Goal: Task Accomplishment & Management: Manage account settings

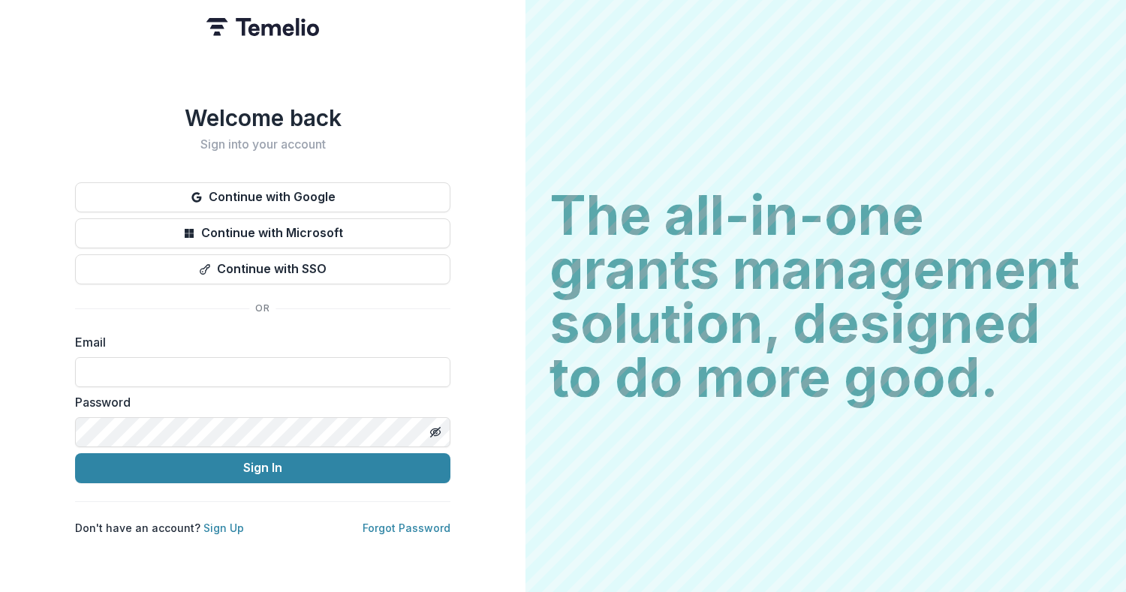
click at [293, 182] on button "Continue with Google" at bounding box center [262, 197] width 375 height 30
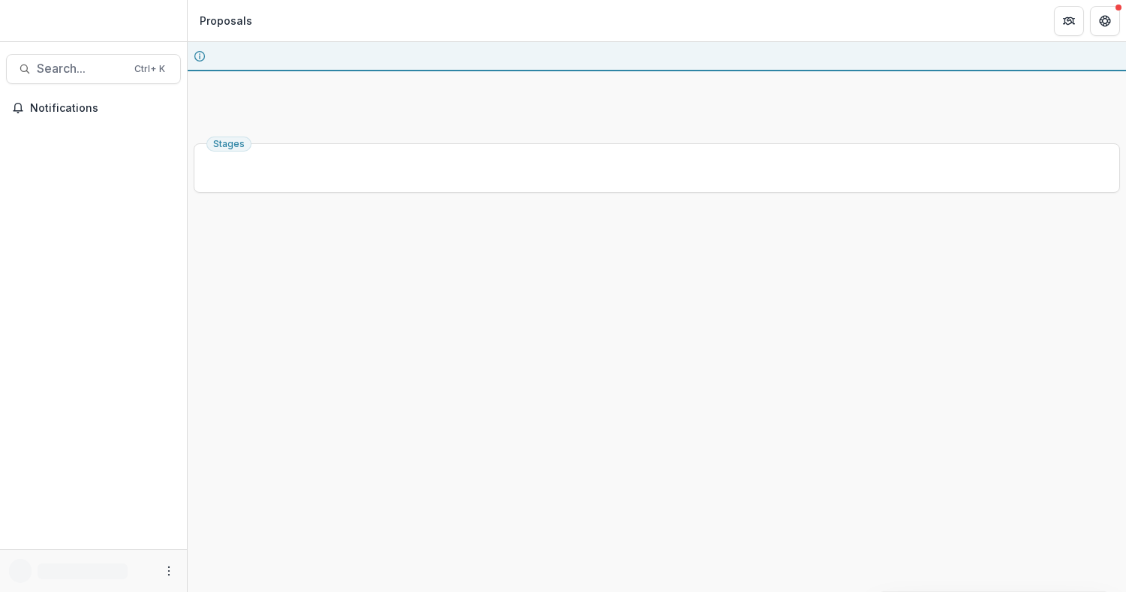
click at [359, 168] on div "Stages" at bounding box center [657, 364] width 938 height 455
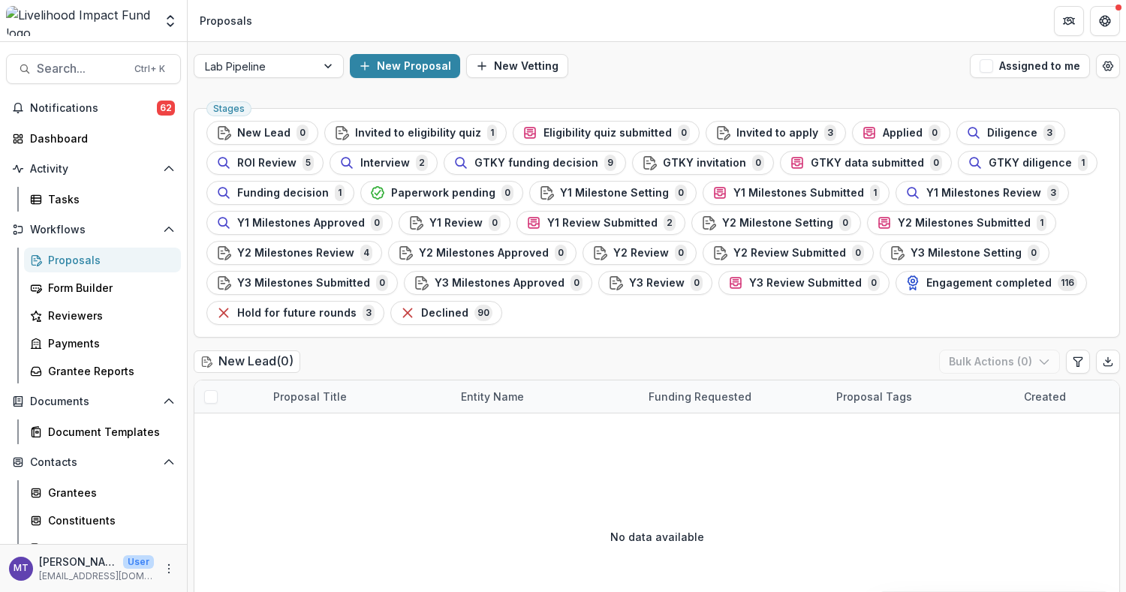
click at [546, 164] on span "GTKY funding decision" at bounding box center [536, 163] width 124 height 13
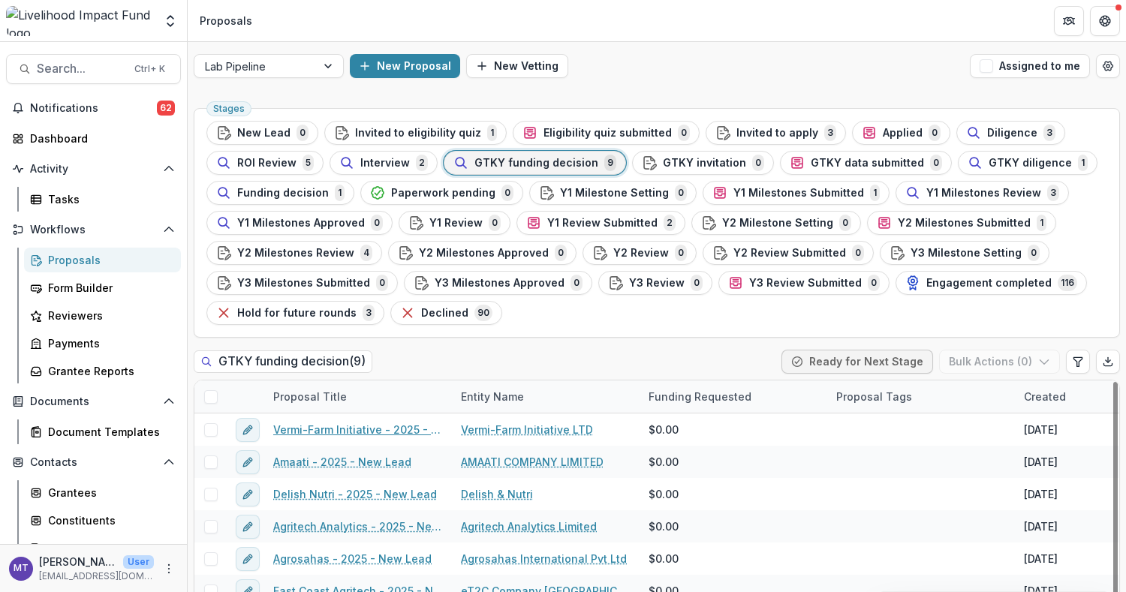
click at [379, 422] on link "Vermi-Farm Initiative - 2025 - New Lead" at bounding box center [358, 430] width 170 height 16
click at [337, 443] on div "Agrosahas - 2025 - New Lead" at bounding box center [358, 559] width 188 height 32
click at [339, 443] on link "Agrosahas - 2025 - New Lead" at bounding box center [352, 559] width 158 height 16
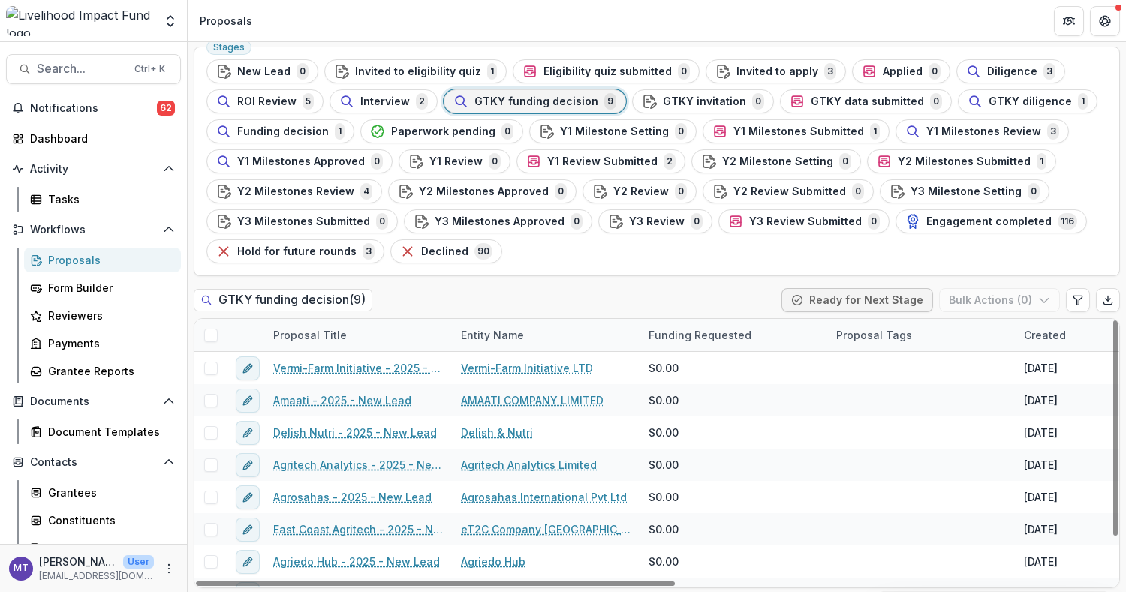
scroll to position [53, 0]
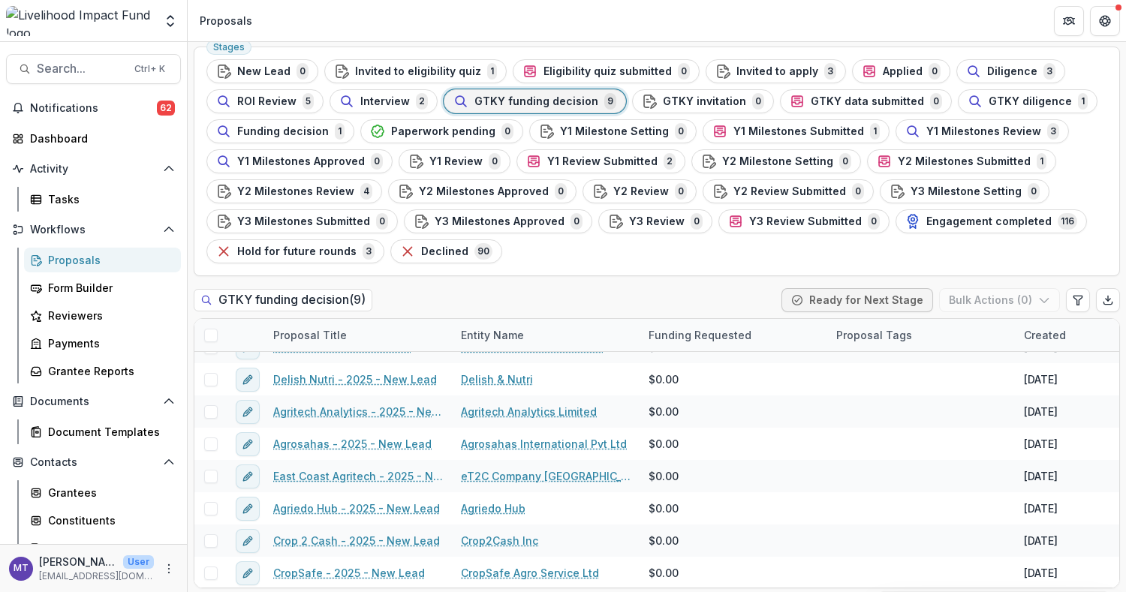
click at [341, 179] on button "Y2 Milestones Review 4" at bounding box center [294, 191] width 176 height 24
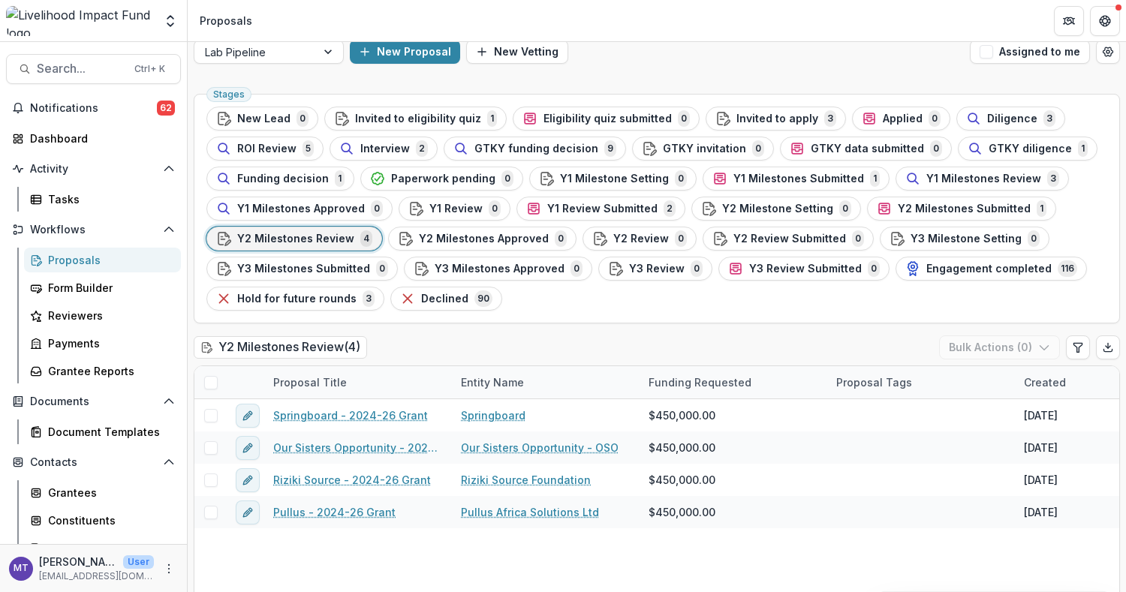
scroll to position [20, 0]
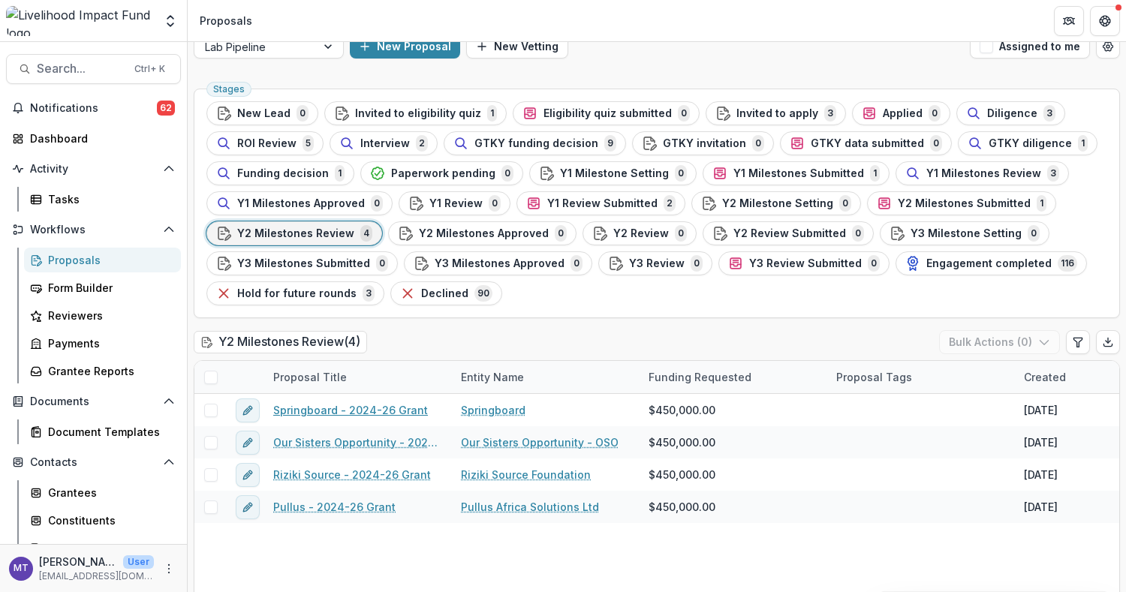
click at [377, 408] on link "Springboard - 2024-26 Grant" at bounding box center [350, 410] width 155 height 16
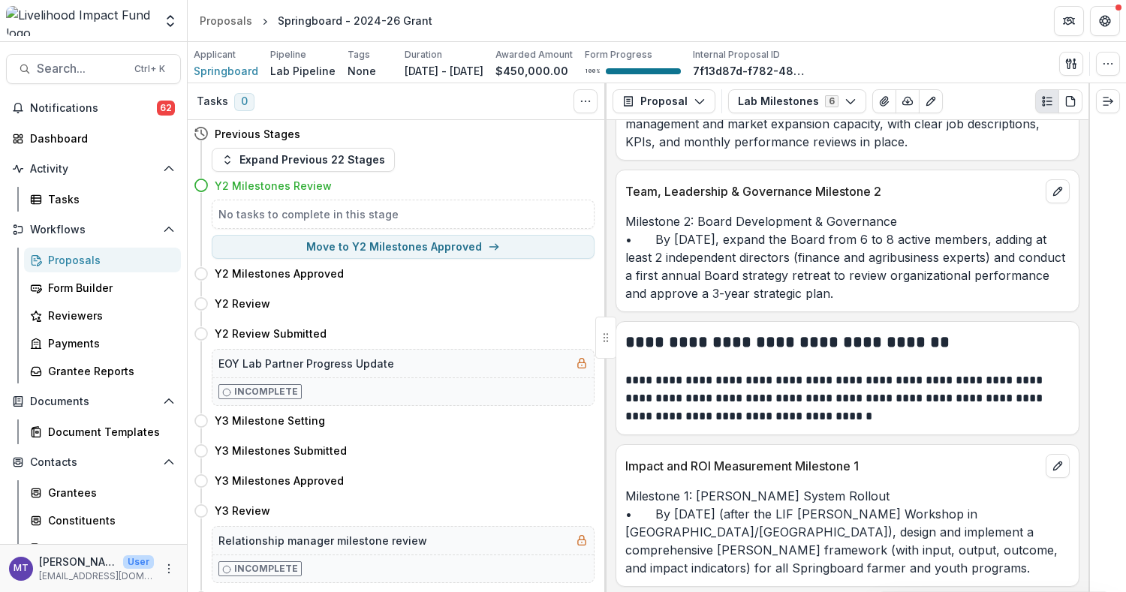
scroll to position [429, 0]
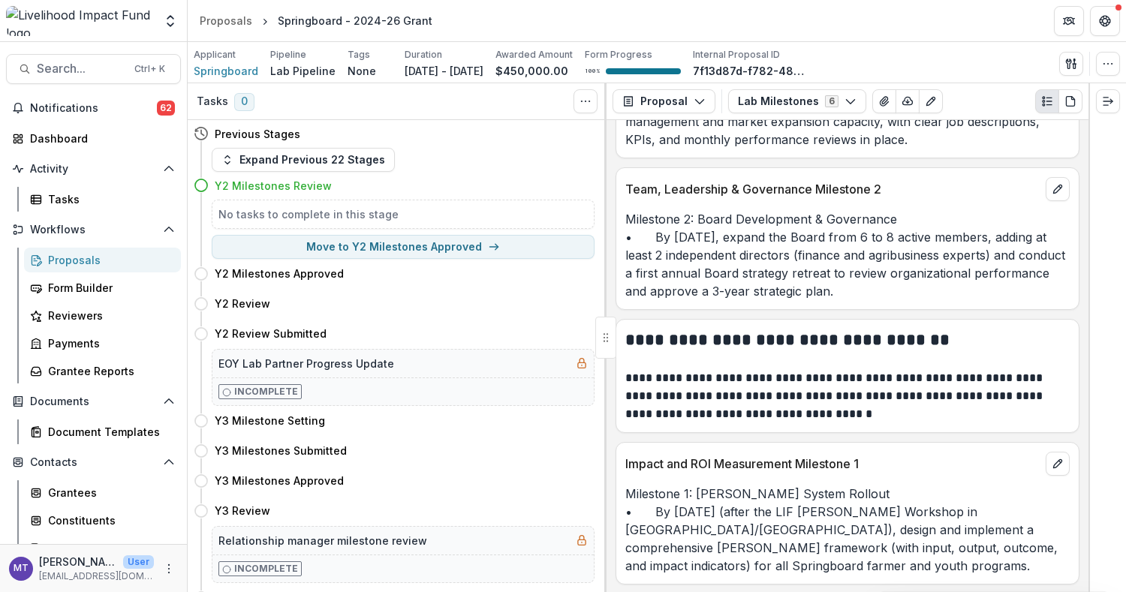
click at [843, 443] on div "Impact and ROI Measurement Milestone 1" at bounding box center [847, 459] width 462 height 33
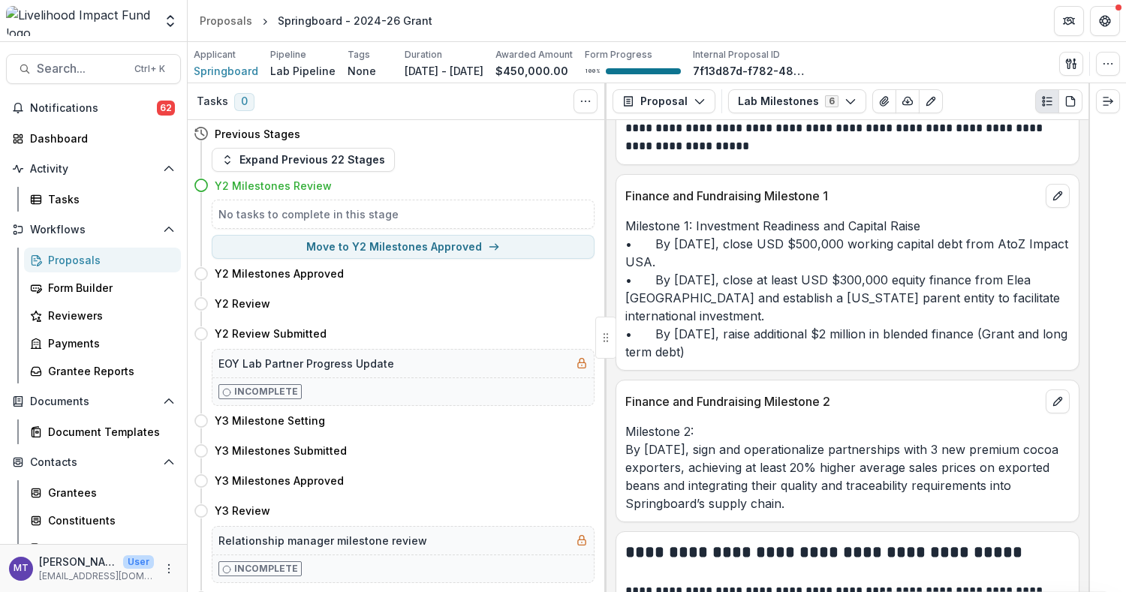
scroll to position [1109, 0]
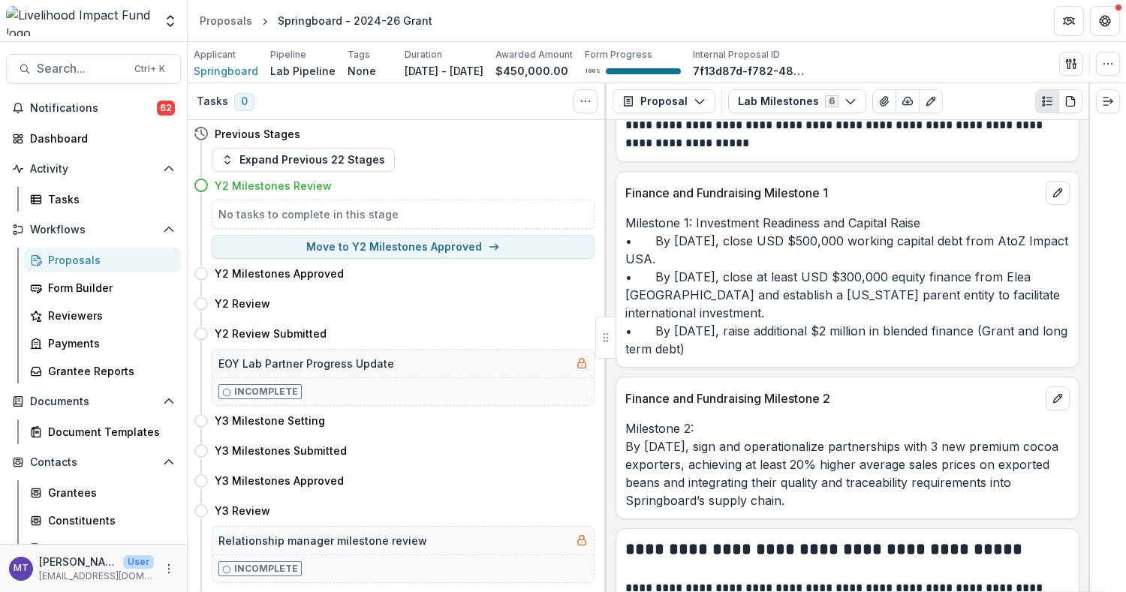
click at [843, 443] on p "Milestone 2: By October 2025, sign and operationalize partnerships with 3 new p…" at bounding box center [847, 464] width 444 height 90
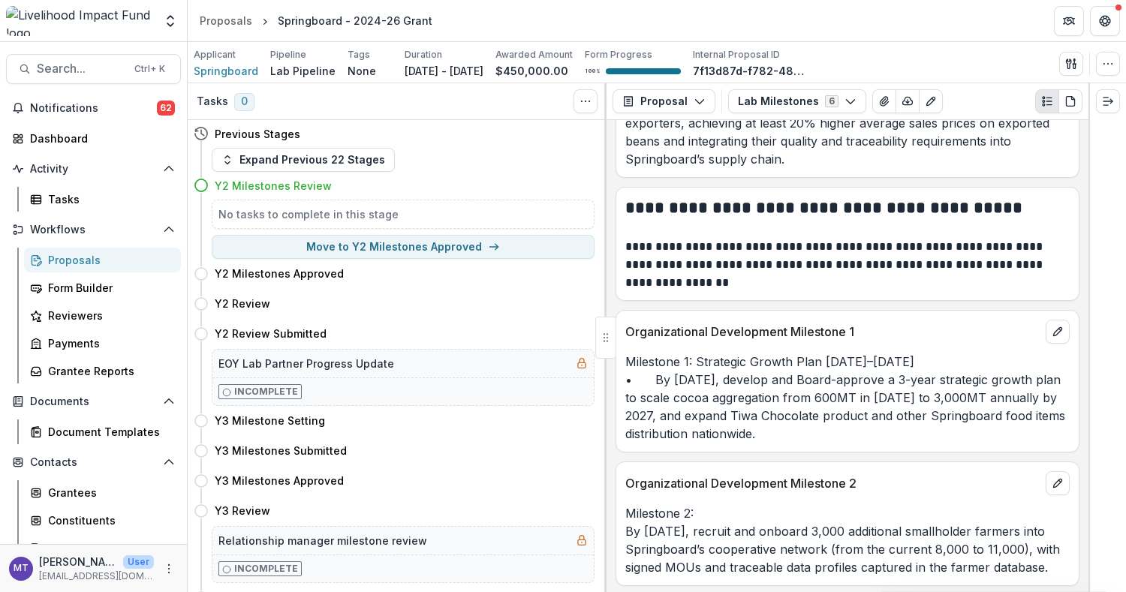
scroll to position [1461, 0]
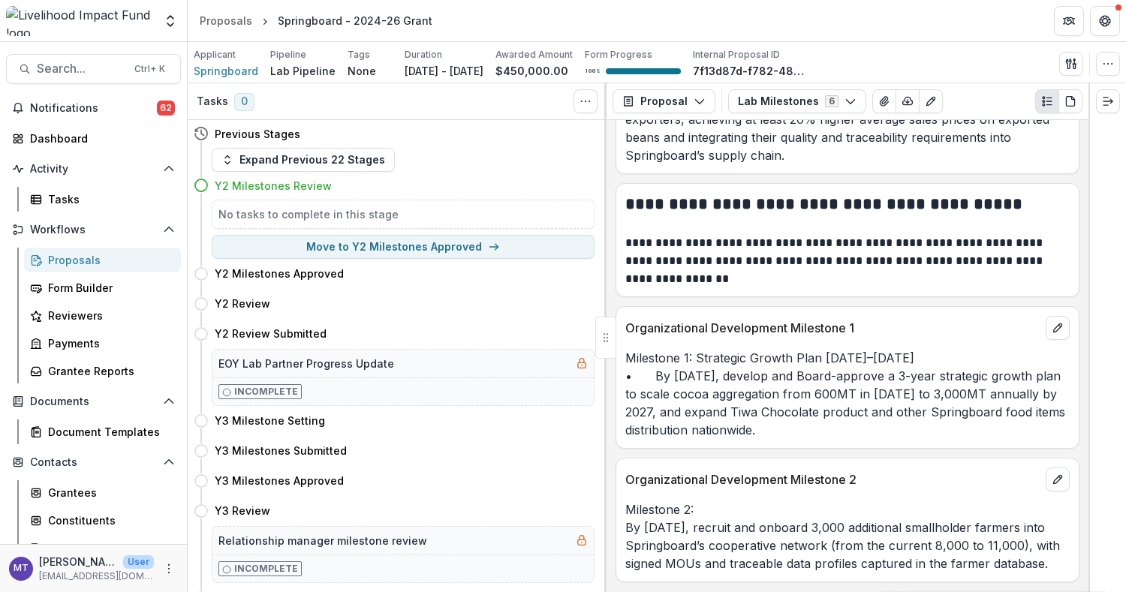
click at [843, 443] on p "Organizational Development Milestone 2" at bounding box center [832, 479] width 414 height 18
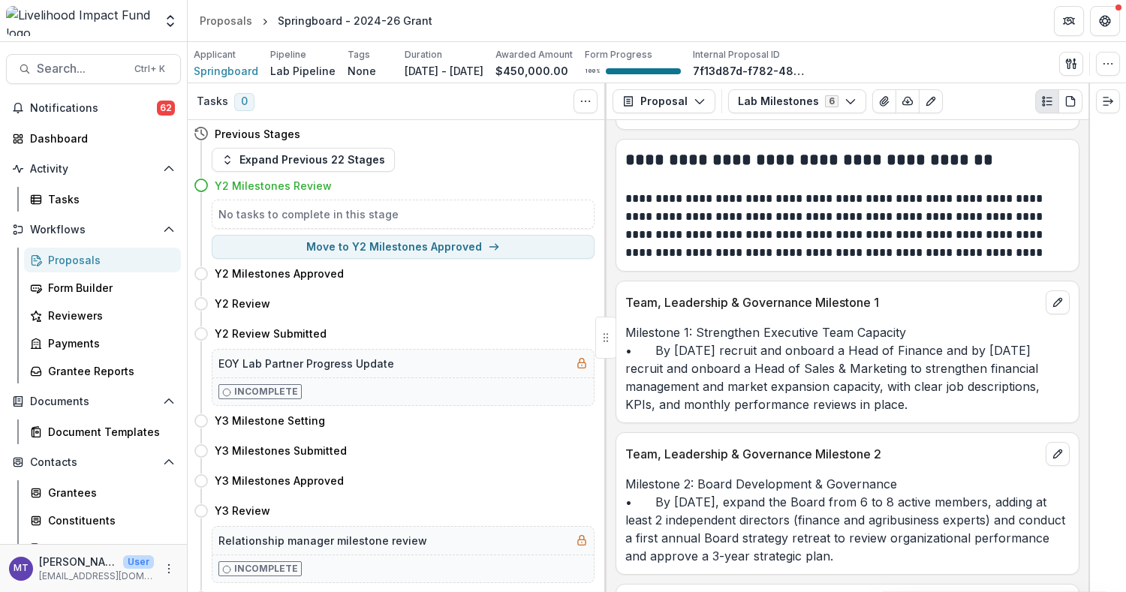
scroll to position [0, 0]
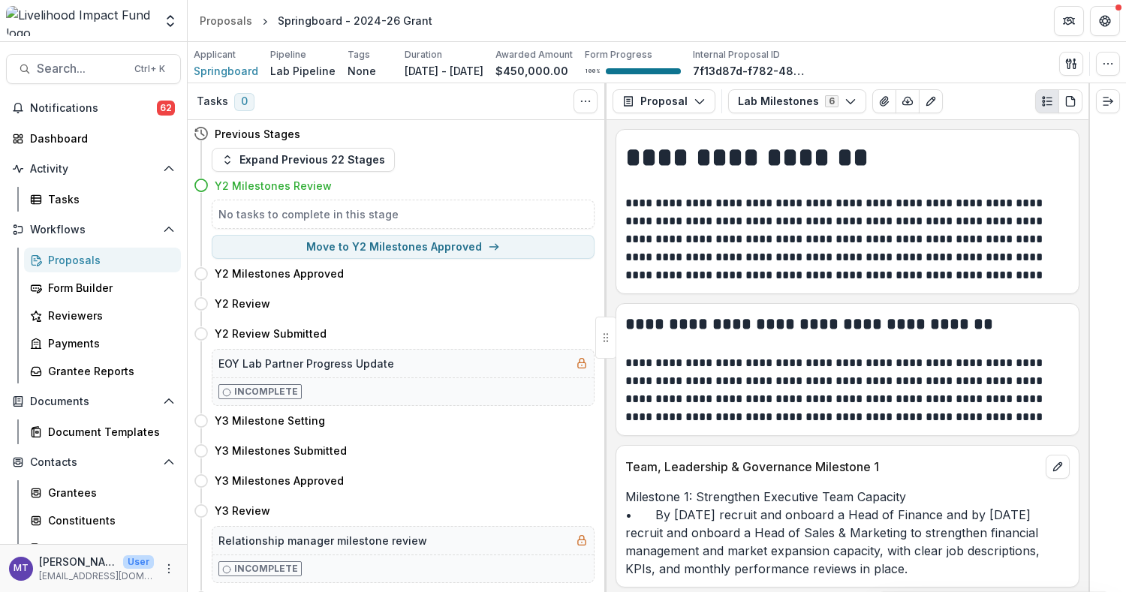
click at [467, 245] on button "Move to Y2 Milestones Approved" at bounding box center [403, 247] width 383 height 24
select select "**********"
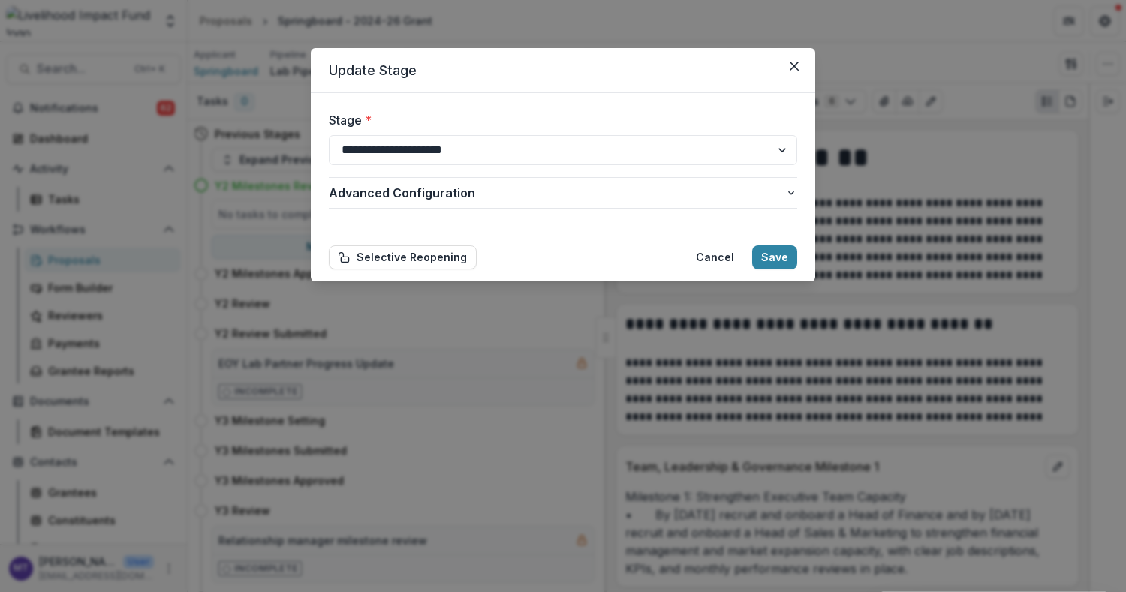
click at [637, 230] on form "**********" at bounding box center [563, 163] width 504 height 140
click at [775, 256] on button "Save" at bounding box center [774, 257] width 45 height 24
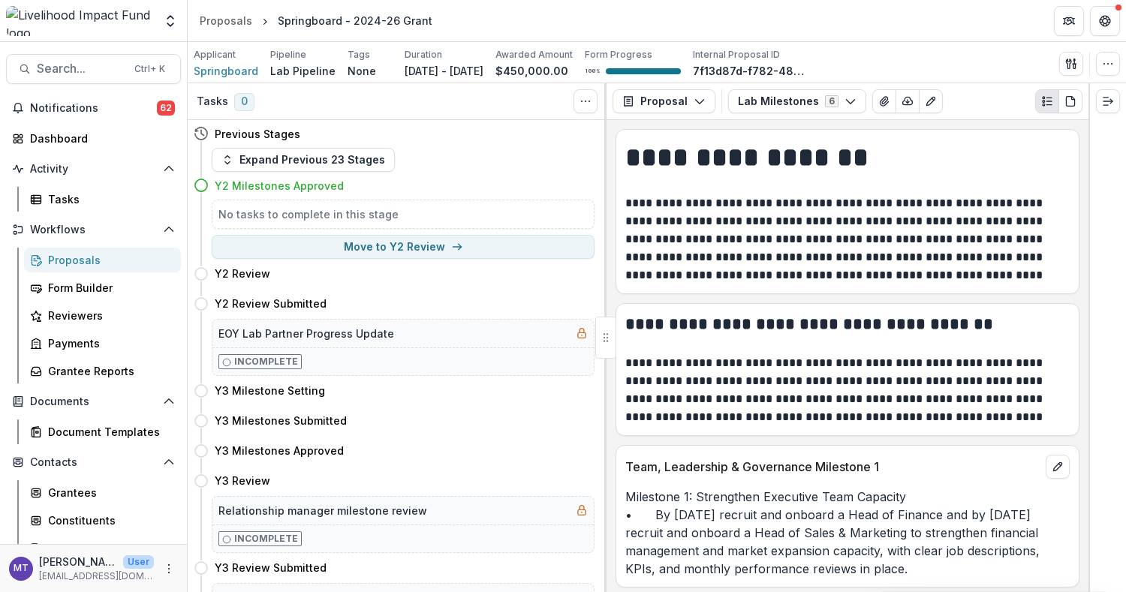
click at [368, 159] on button "Expand Previous 23 Stages" at bounding box center [303, 160] width 183 height 24
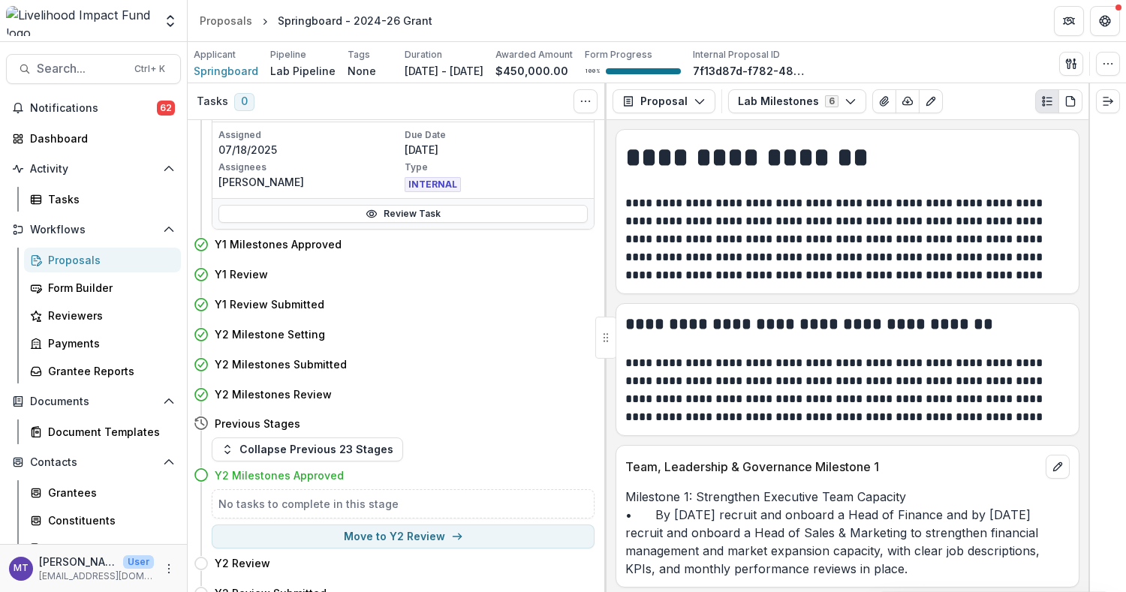
scroll to position [687, 0]
click at [371, 443] on div "Y2 Milestones Approved" at bounding box center [394, 476] width 401 height 28
click at [365, 443] on button "Collapse Previous 23 Stages" at bounding box center [307, 450] width 191 height 24
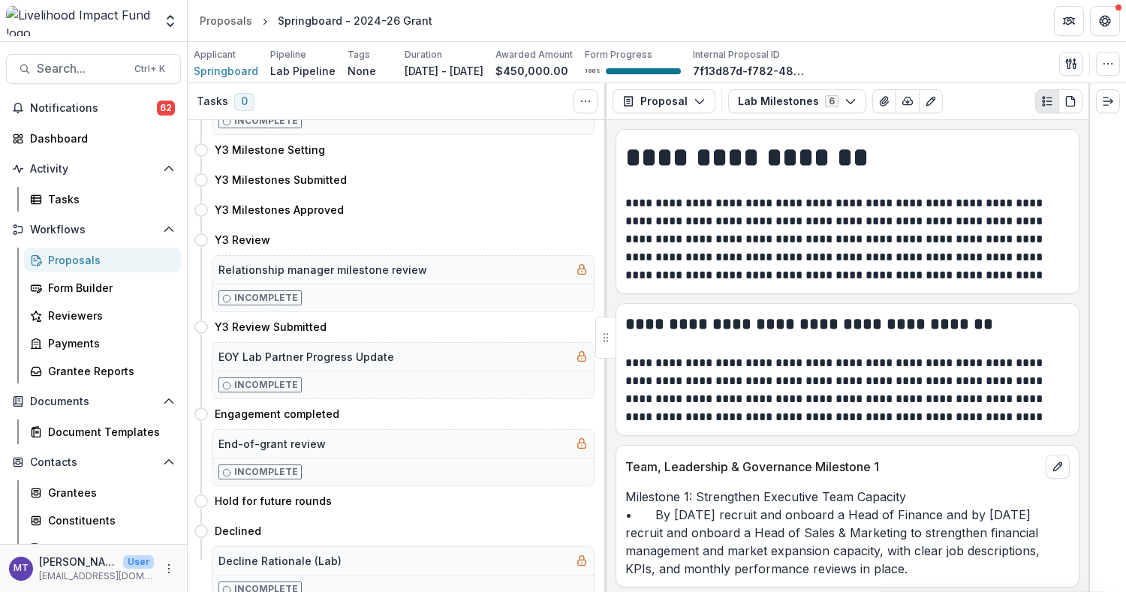
scroll to position [0, 0]
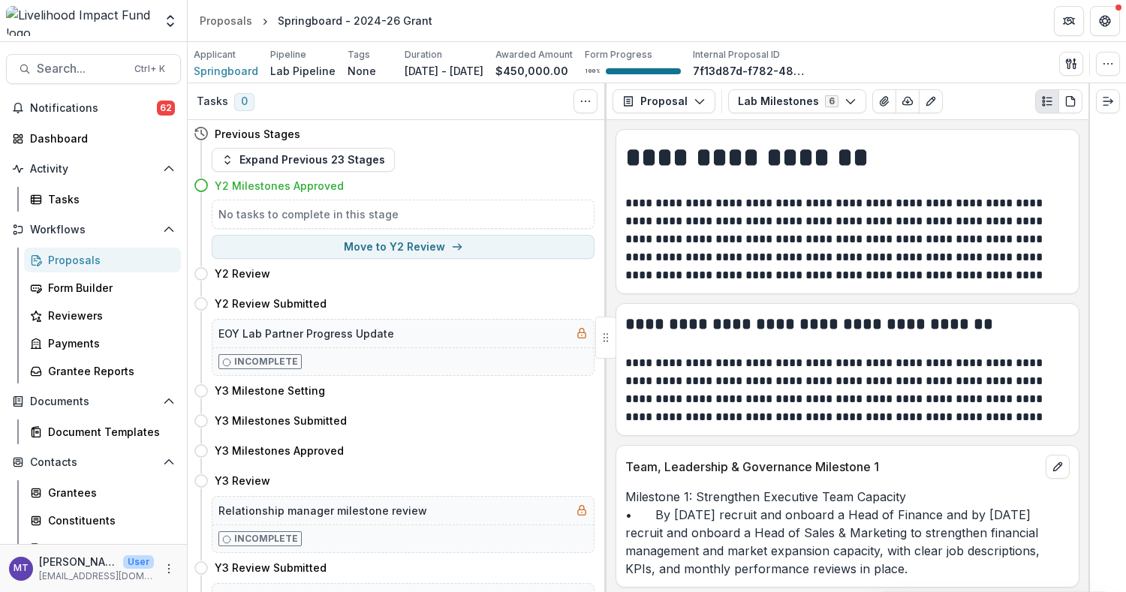
click at [296, 156] on button "Expand Previous 23 Stages" at bounding box center [303, 160] width 183 height 24
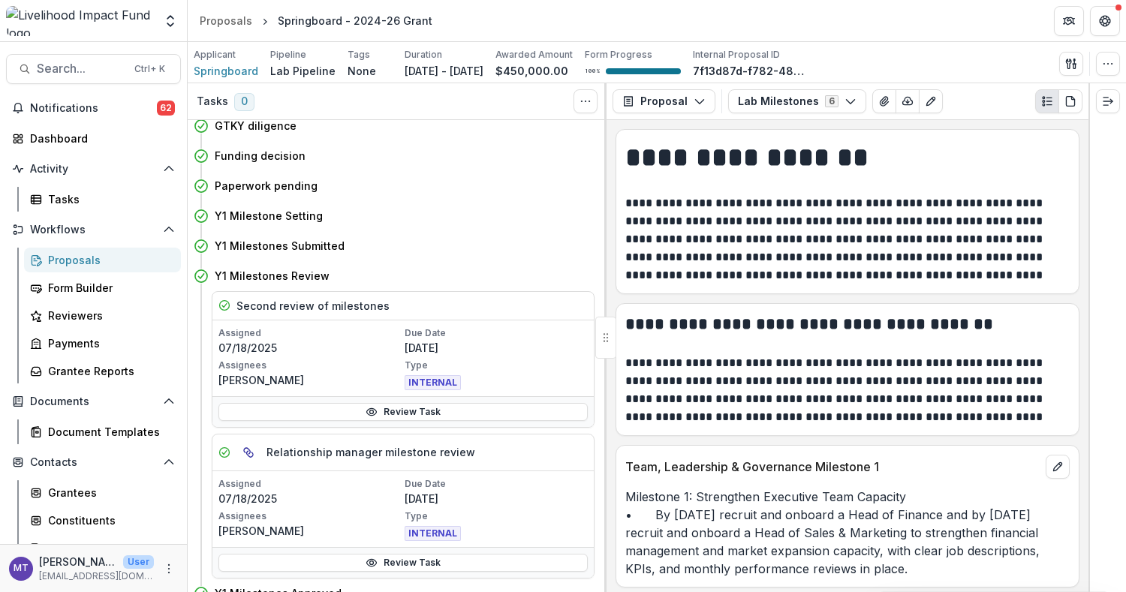
scroll to position [341, 0]
click at [340, 408] on link "Review Task" at bounding box center [402, 410] width 369 height 18
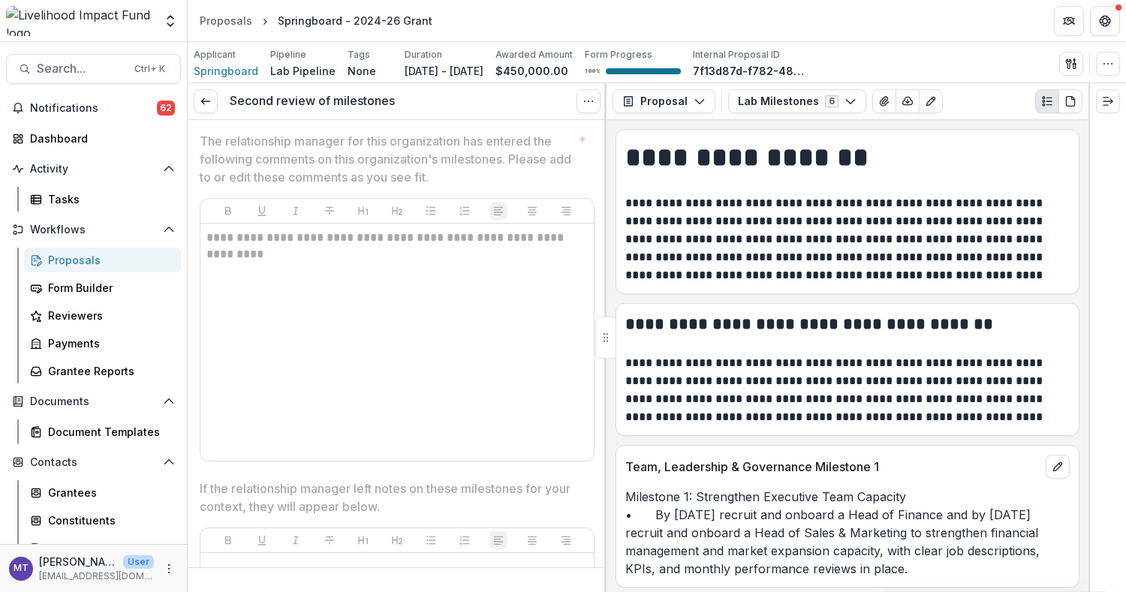
click at [207, 111] on link at bounding box center [206, 101] width 24 height 24
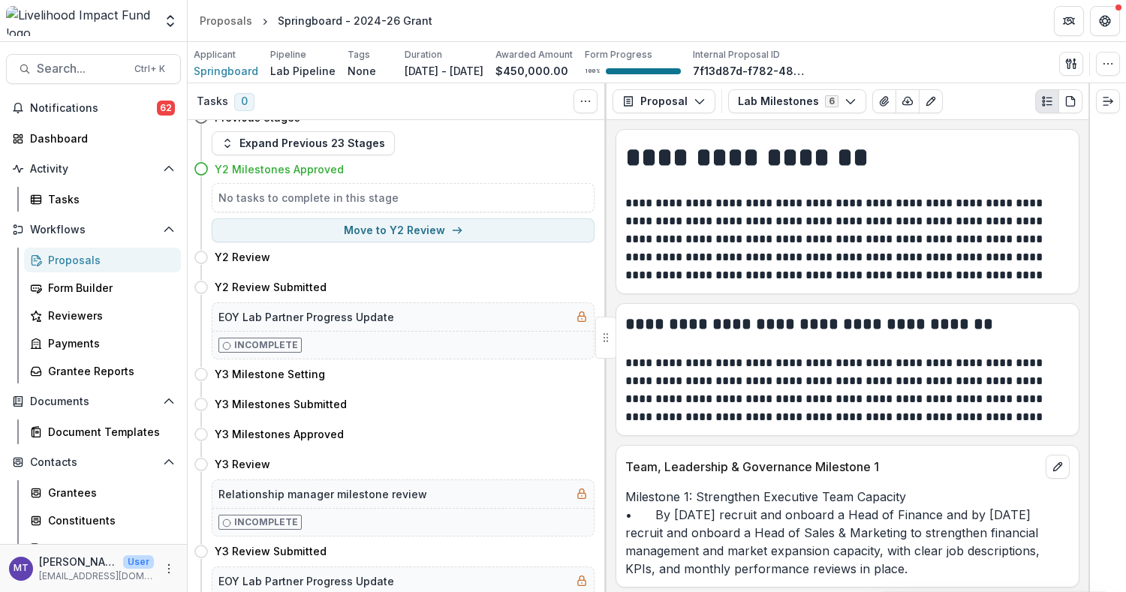
scroll to position [17, 0]
click at [236, 17] on div "Proposals" at bounding box center [226, 21] width 53 height 16
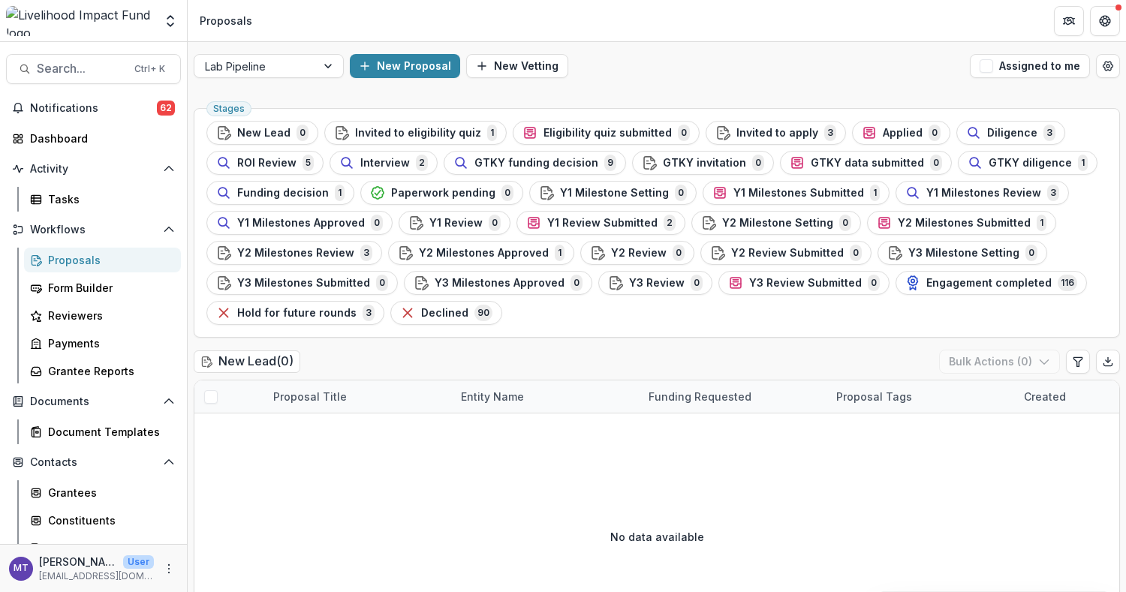
click at [296, 257] on span "Y2 Milestones Review" at bounding box center [295, 253] width 117 height 13
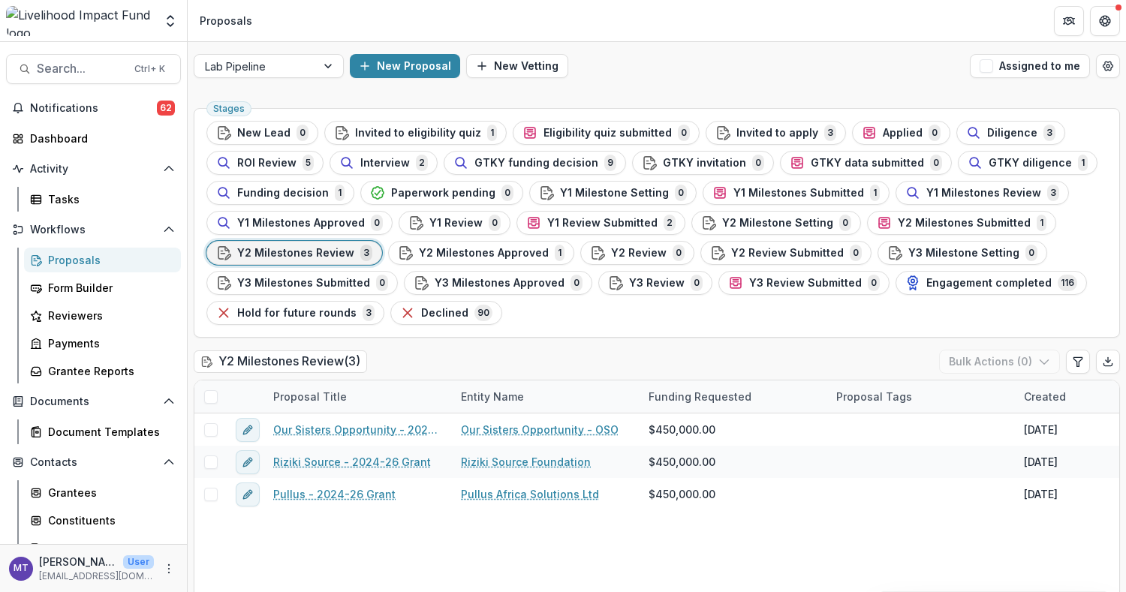
click at [353, 418] on div "Our Sisters Opportunity - 2024-26 Grant" at bounding box center [358, 429] width 188 height 32
click at [362, 425] on link "Our Sisters Opportunity - 2024-26 Grant" at bounding box center [358, 430] width 170 height 16
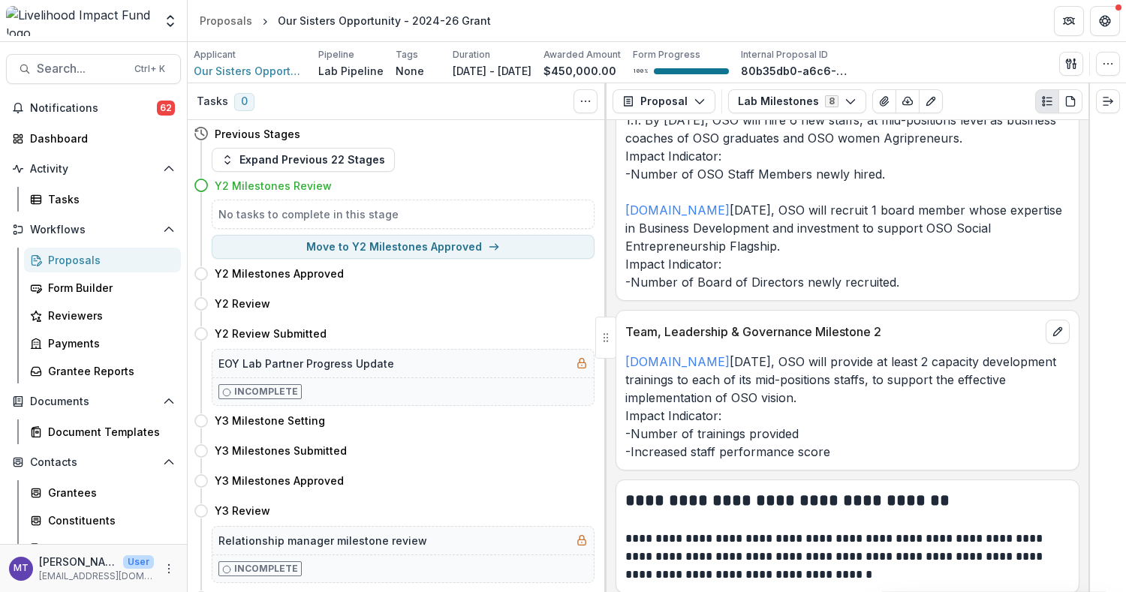
scroll to position [378, 0]
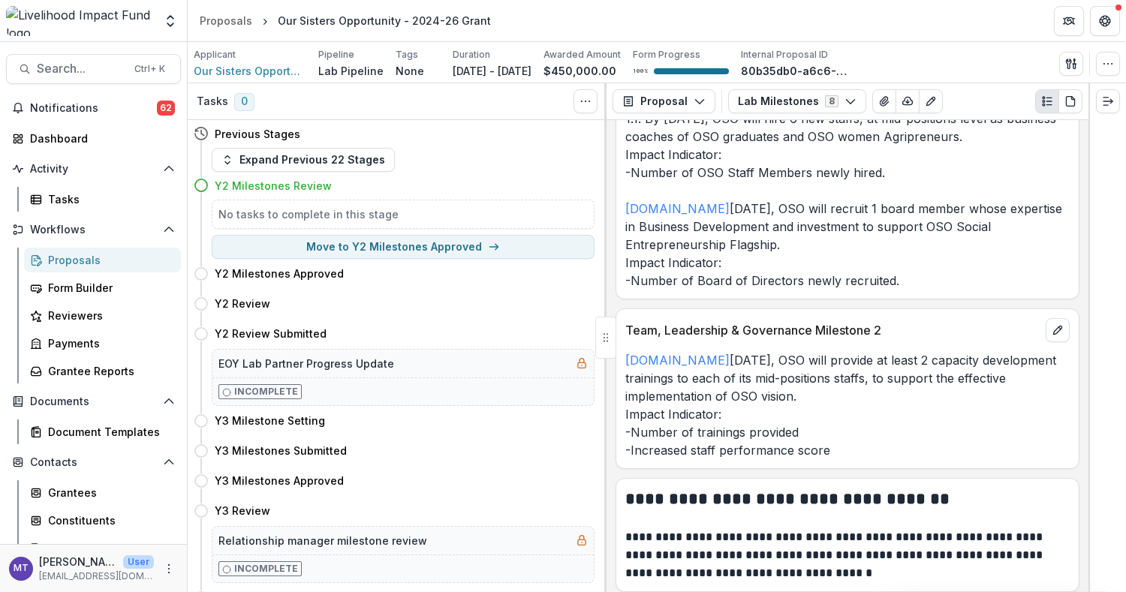
click at [843, 443] on div "Team, Leadership & Governance Milestone 2 1.3.By June 2026, OSO will provide at…" at bounding box center [847, 388] width 464 height 161
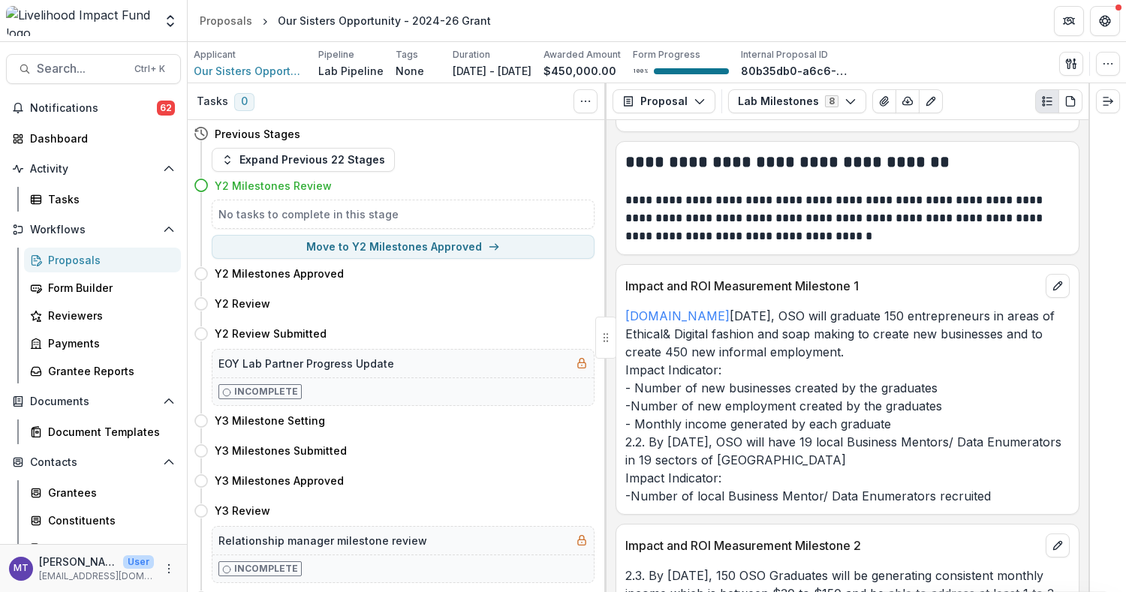
scroll to position [710, 0]
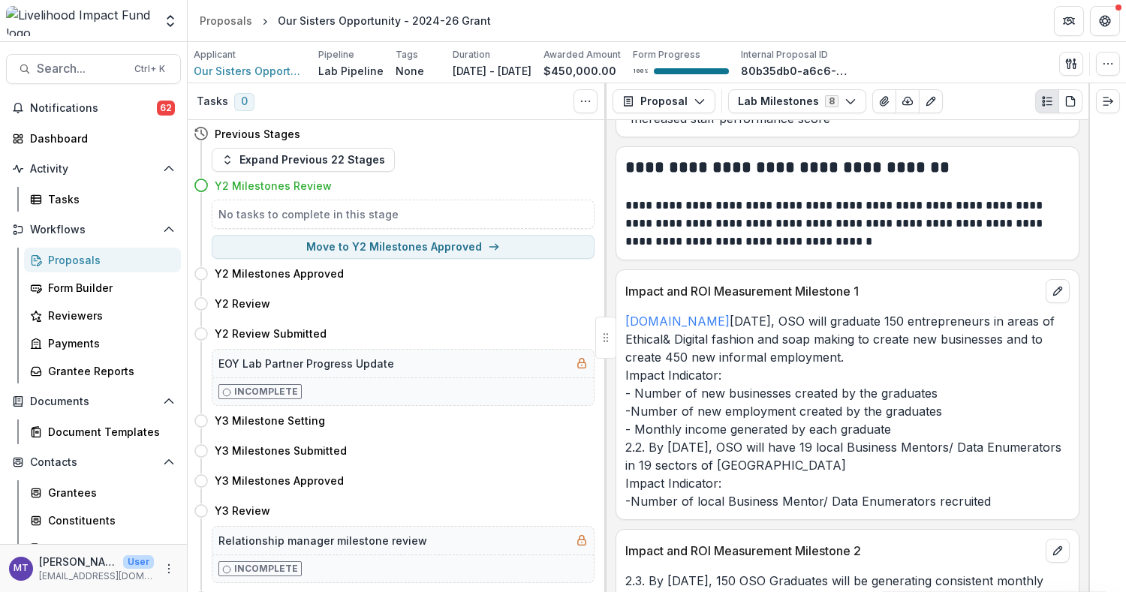
click at [169, 23] on icon "Open entity switcher" at bounding box center [170, 21] width 15 height 15
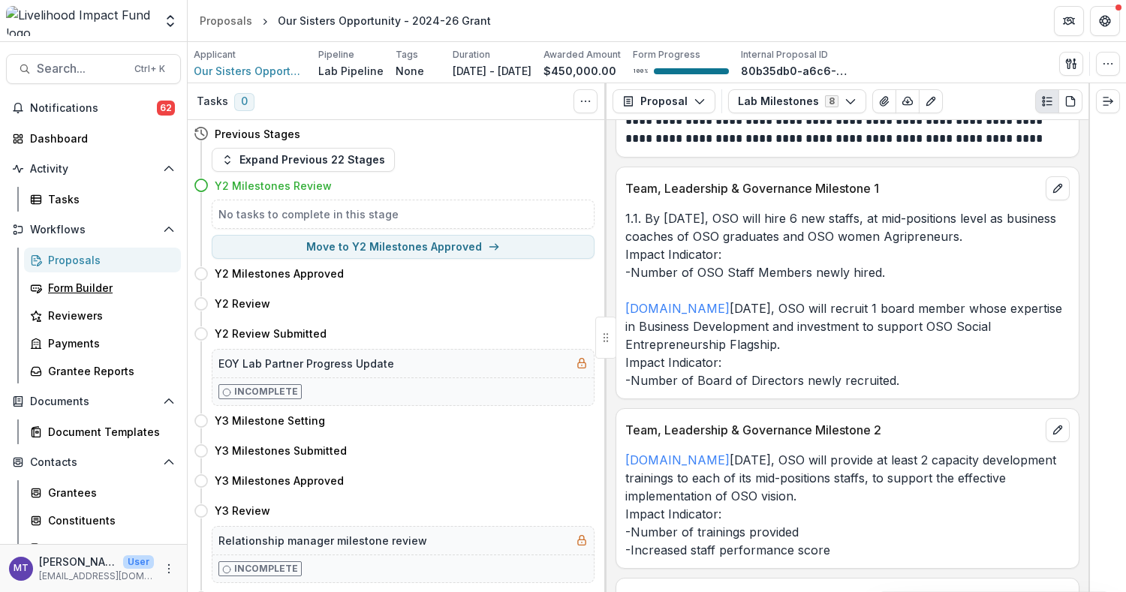
scroll to position [274, 0]
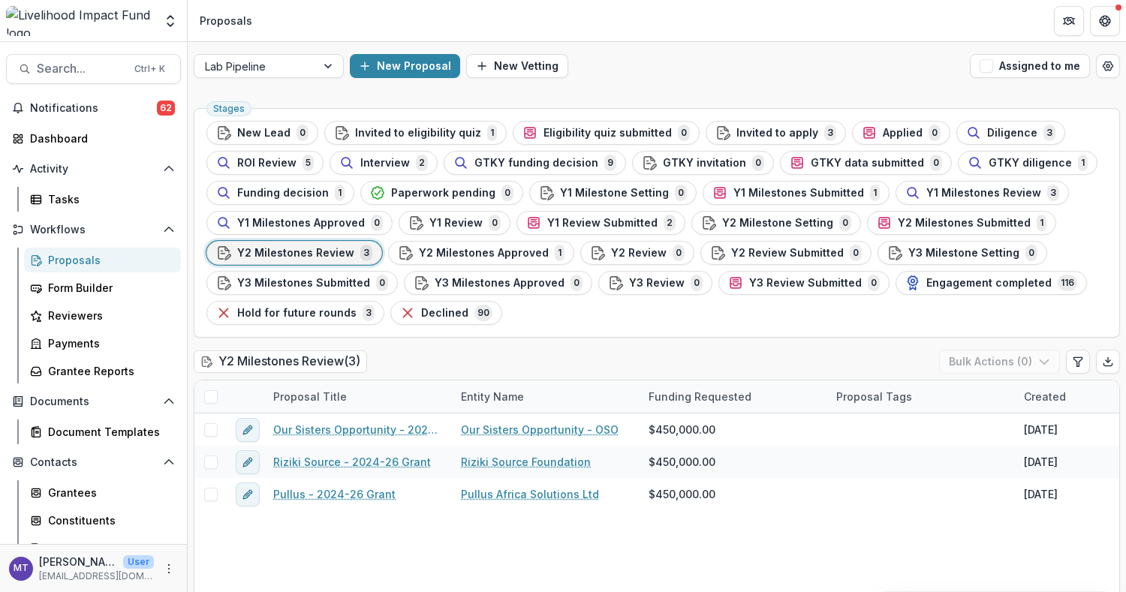
click at [596, 215] on div "Y1 Review Submitted 2" at bounding box center [600, 223] width 149 height 17
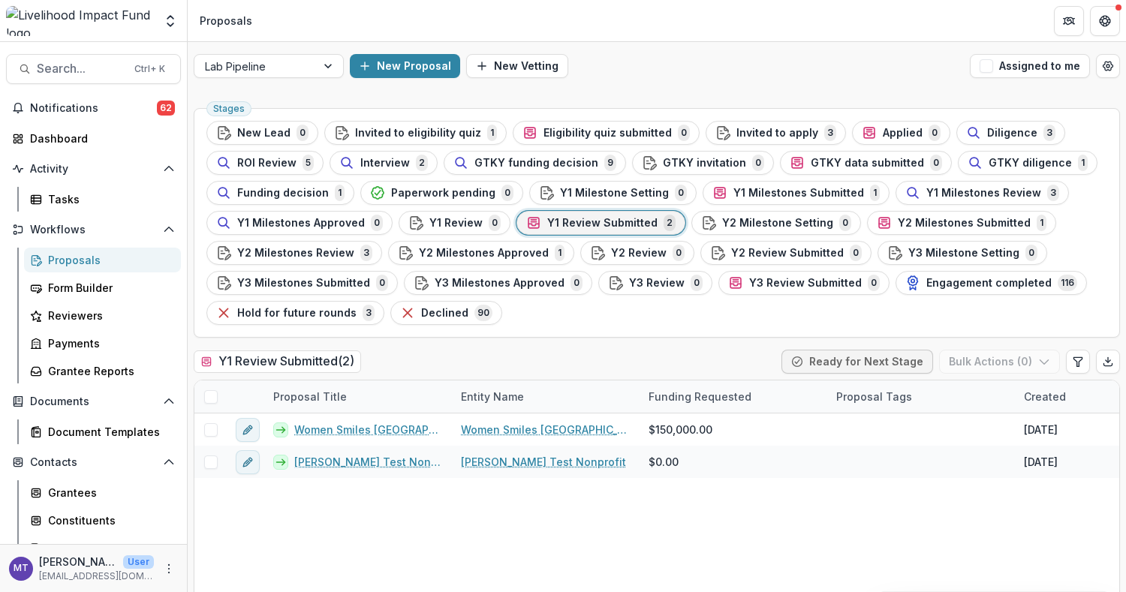
click at [843, 182] on button "Y1 Milestones Review 3" at bounding box center [981, 193] width 173 height 24
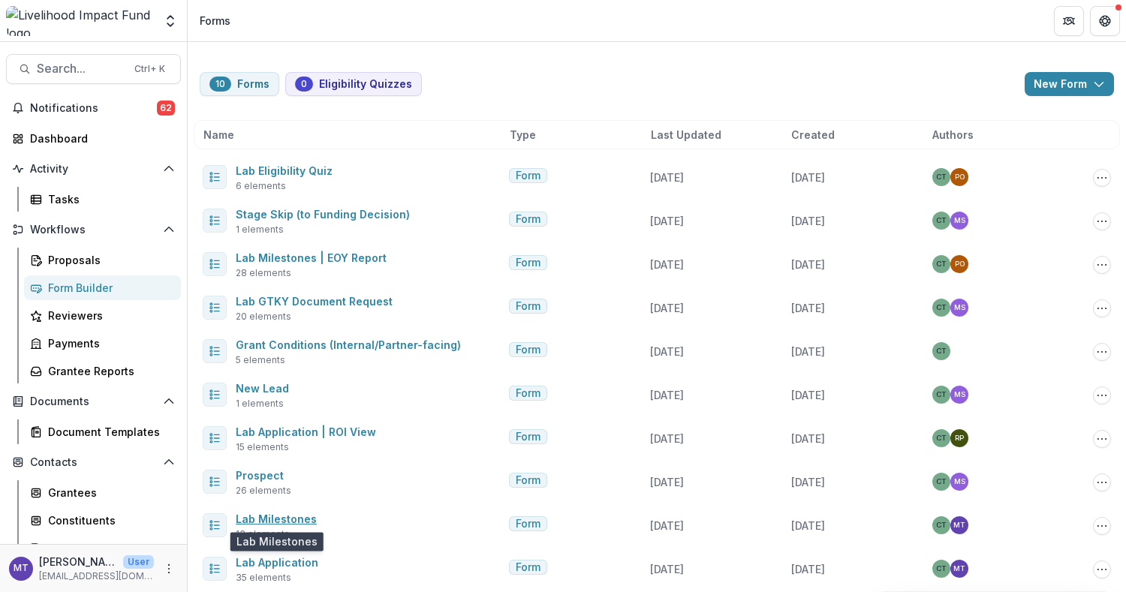
click at [293, 515] on link "Lab Milestones" at bounding box center [276, 519] width 81 height 13
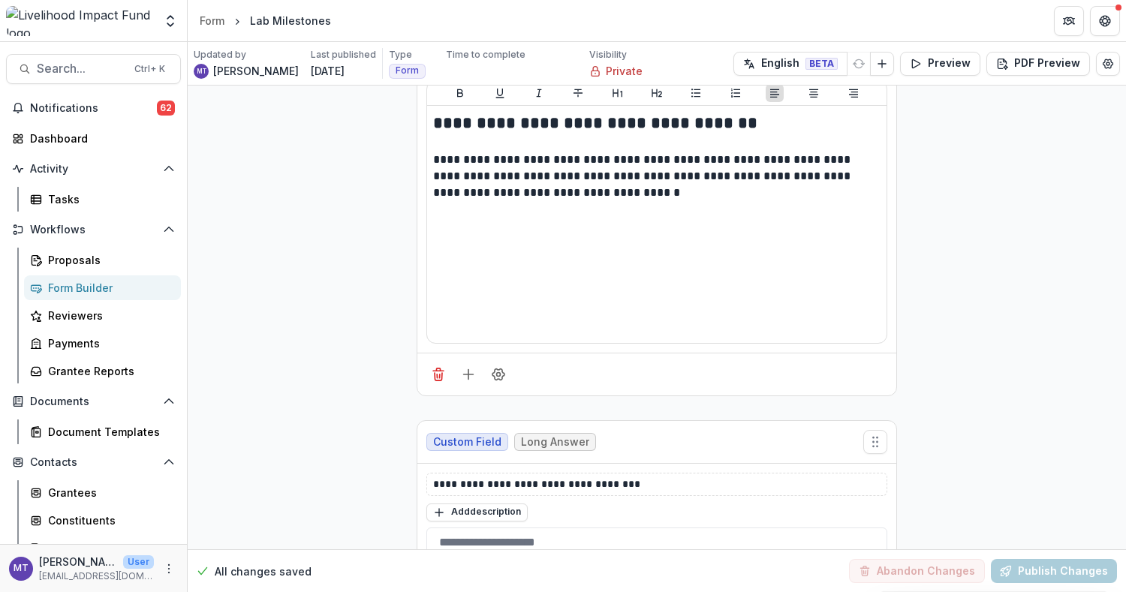
scroll to position [1598, 0]
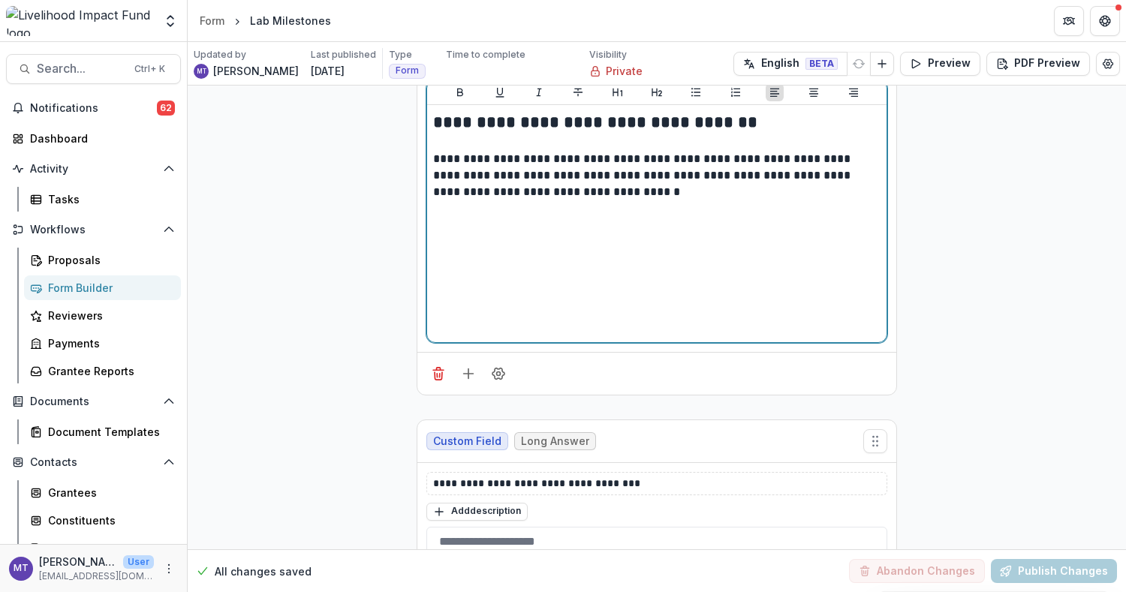
click at [576, 151] on p "**********" at bounding box center [657, 176] width 449 height 50
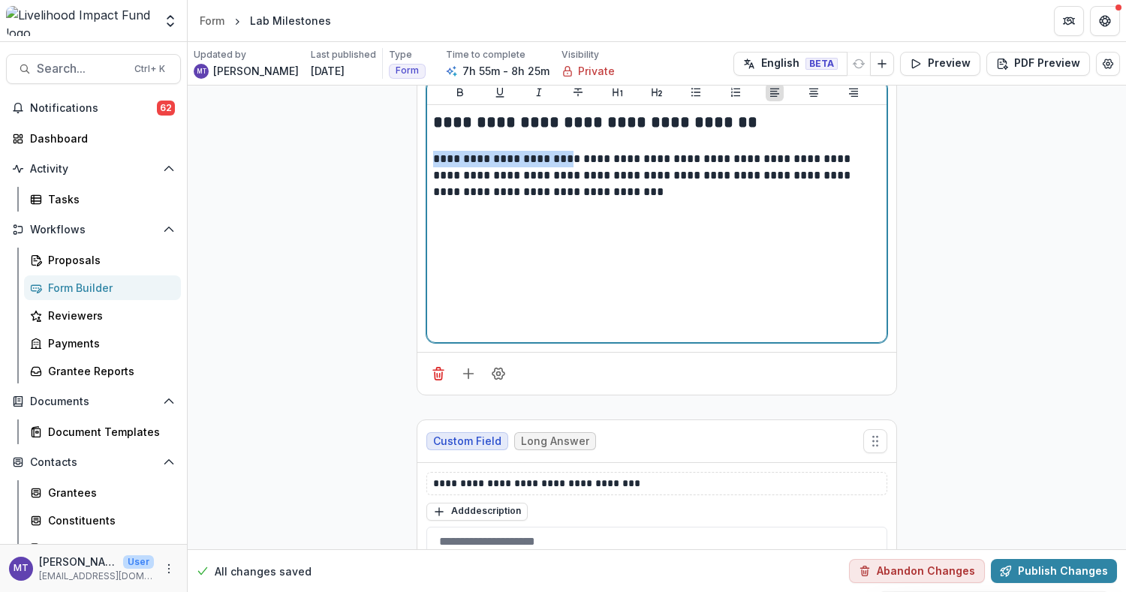
drag, startPoint x: 433, startPoint y: 143, endPoint x: 561, endPoint y: 151, distance: 127.8
click at [561, 151] on p "**********" at bounding box center [657, 176] width 449 height 50
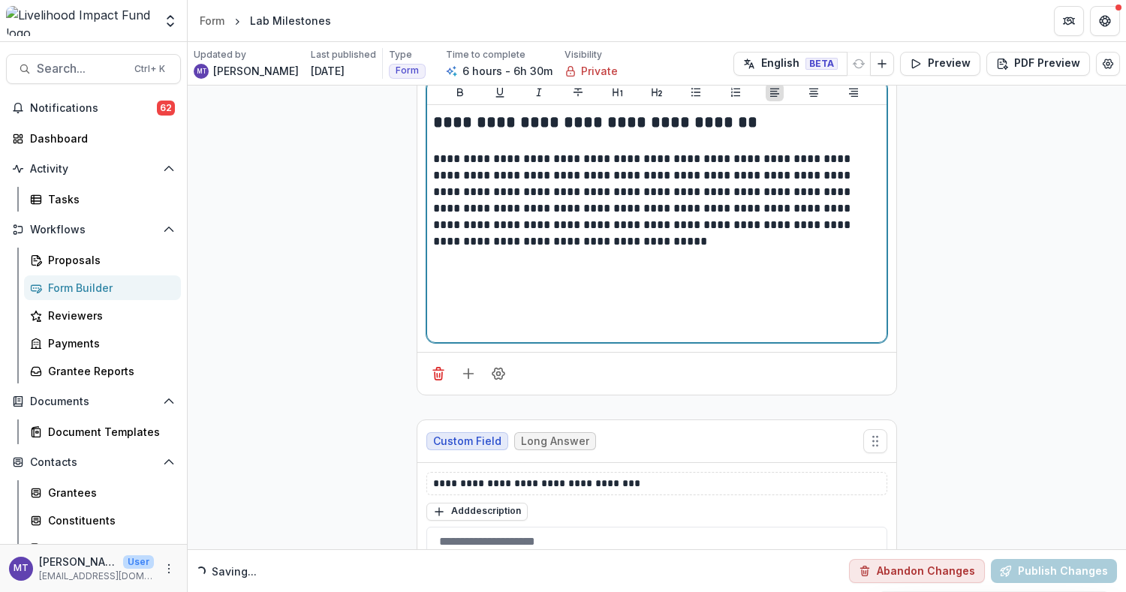
click at [775, 176] on p "**********" at bounding box center [657, 200] width 449 height 99
click at [433, 196] on p "**********" at bounding box center [657, 200] width 449 height 99
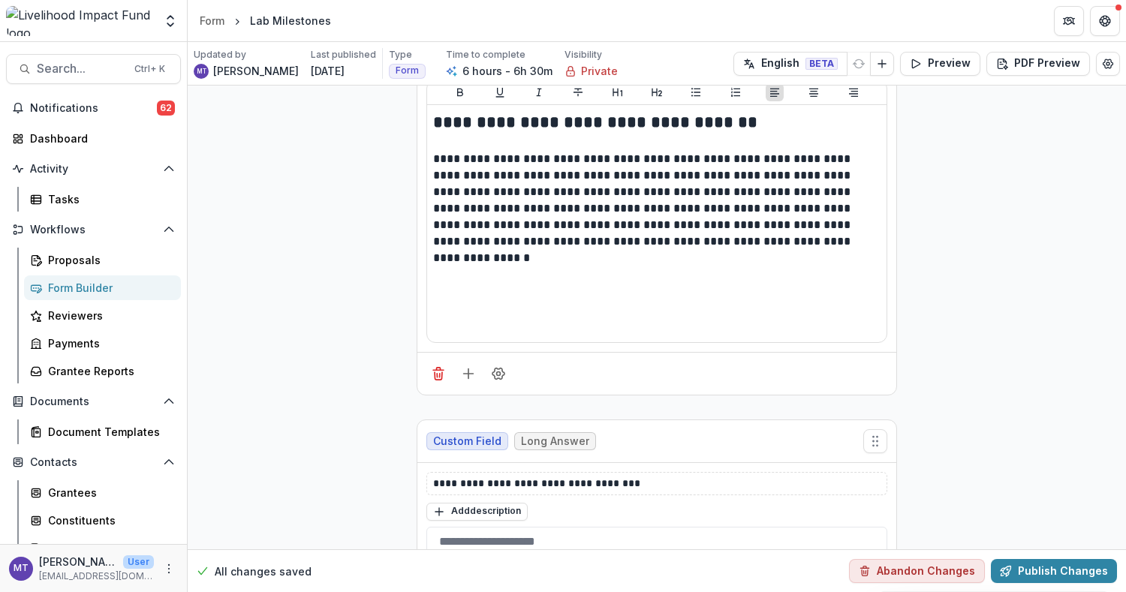
click at [882, 257] on div "**********" at bounding box center [656, 223] width 459 height 237
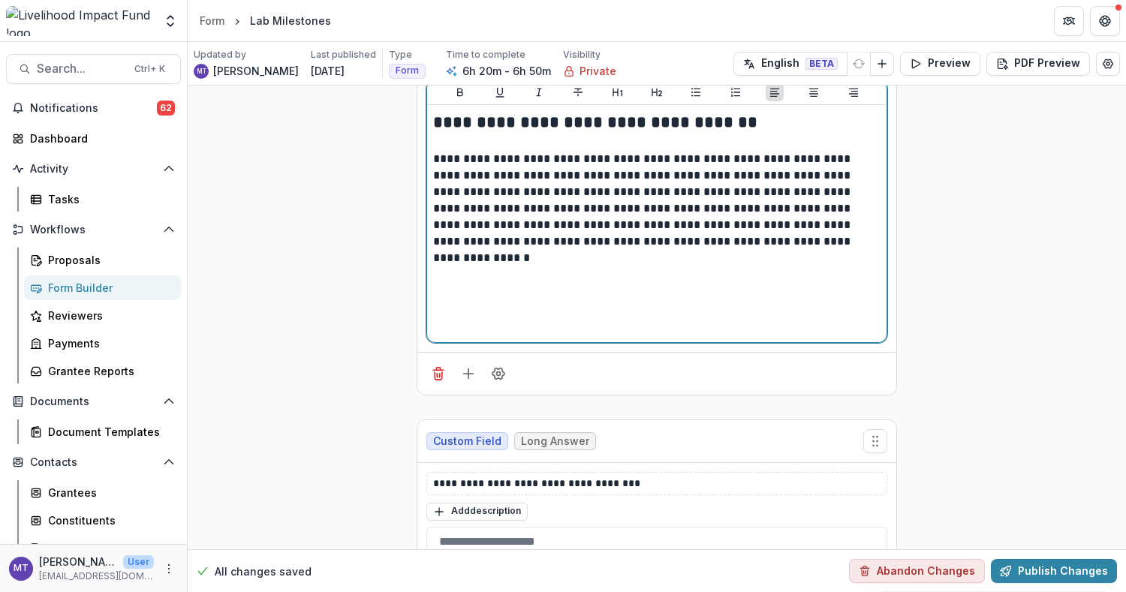
click at [659, 164] on p "**********" at bounding box center [657, 209] width 449 height 116
click at [698, 167] on p "**********" at bounding box center [657, 209] width 449 height 116
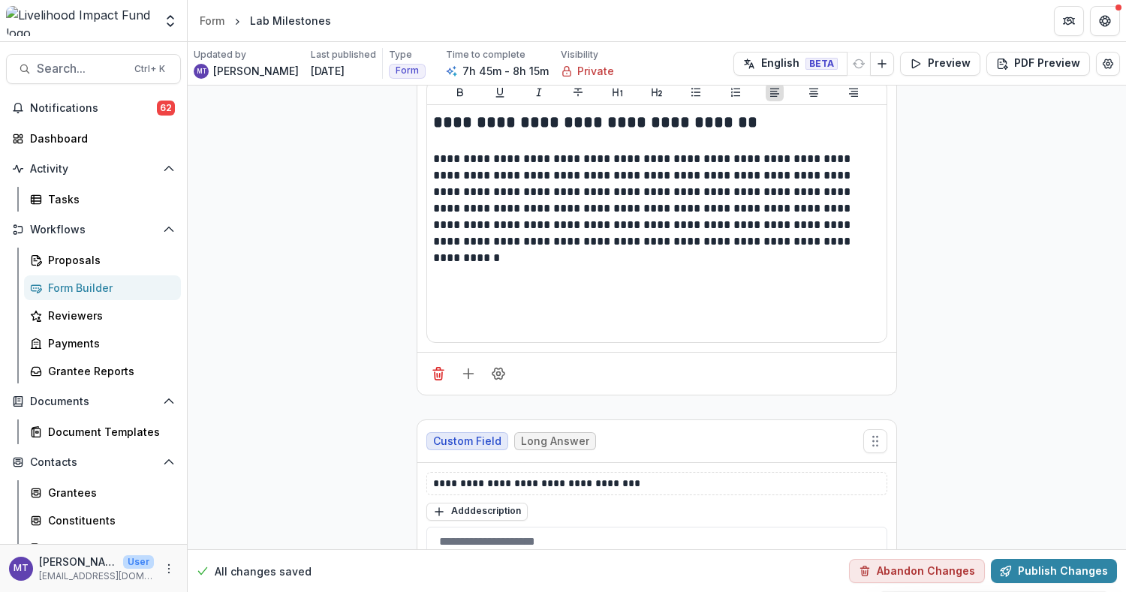
click at [1060, 568] on button "Publish Changes" at bounding box center [1053, 571] width 126 height 24
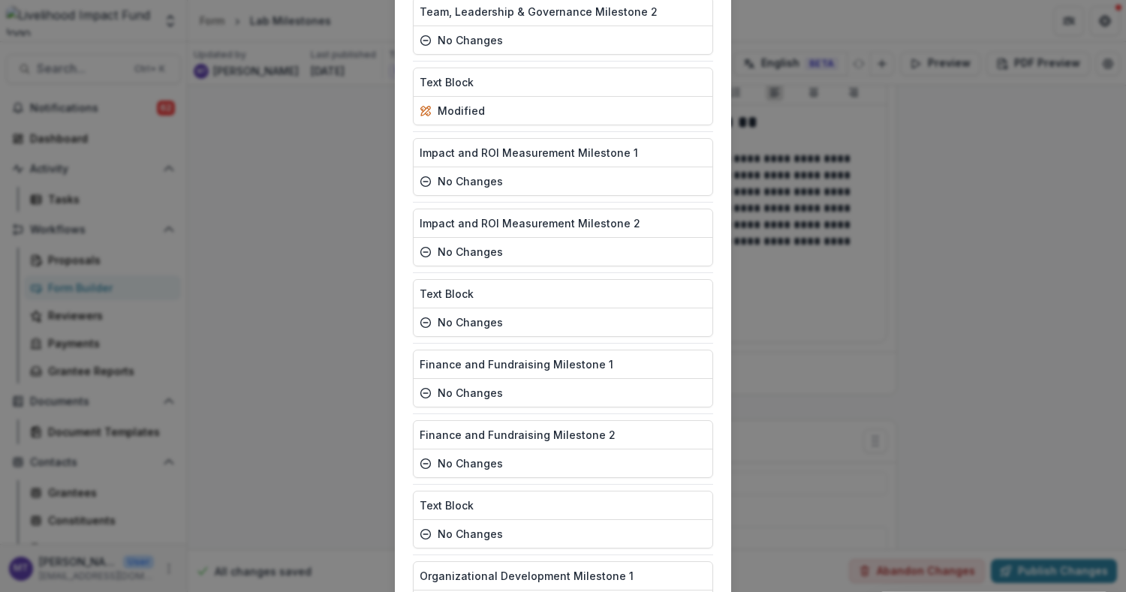
scroll to position [519, 0]
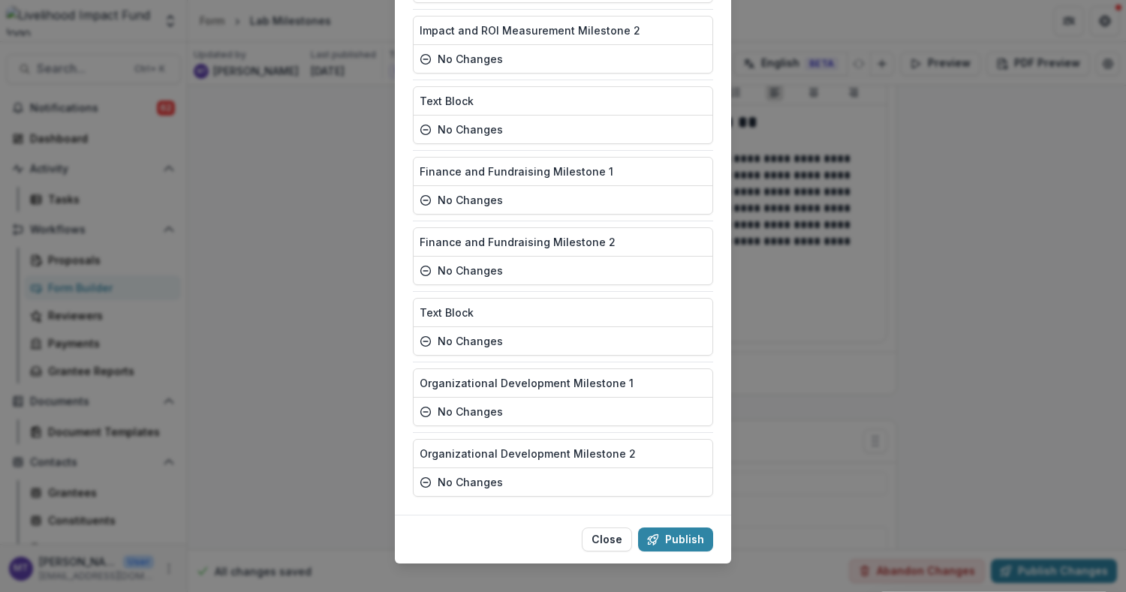
click at [685, 529] on button "Publish" at bounding box center [675, 540] width 75 height 24
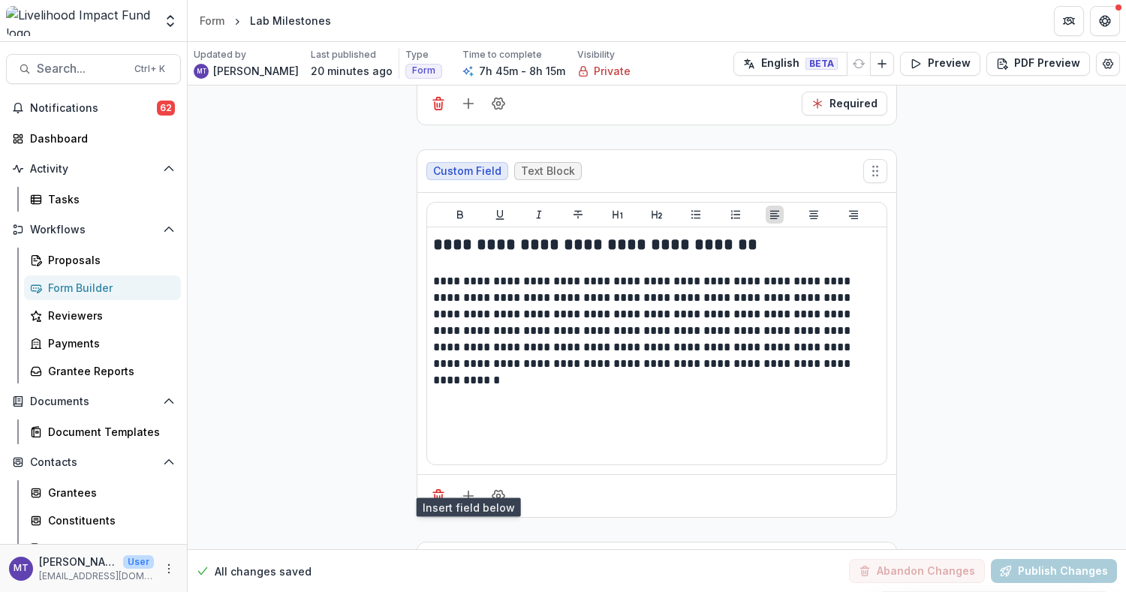
scroll to position [1478, 0]
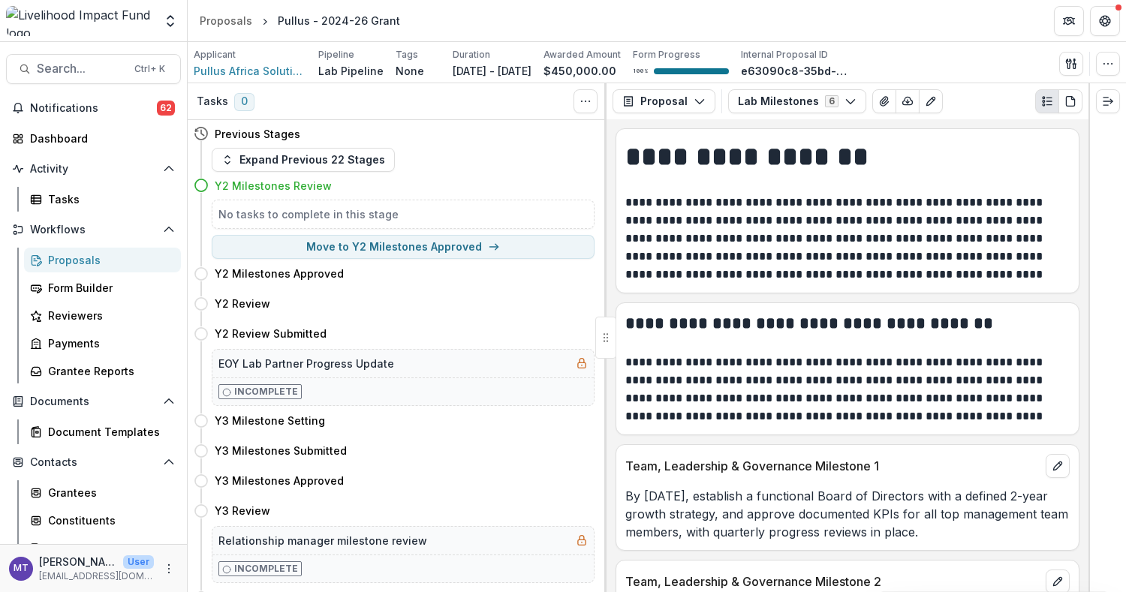
click at [846, 204] on p "**********" at bounding box center [845, 239] width 440 height 90
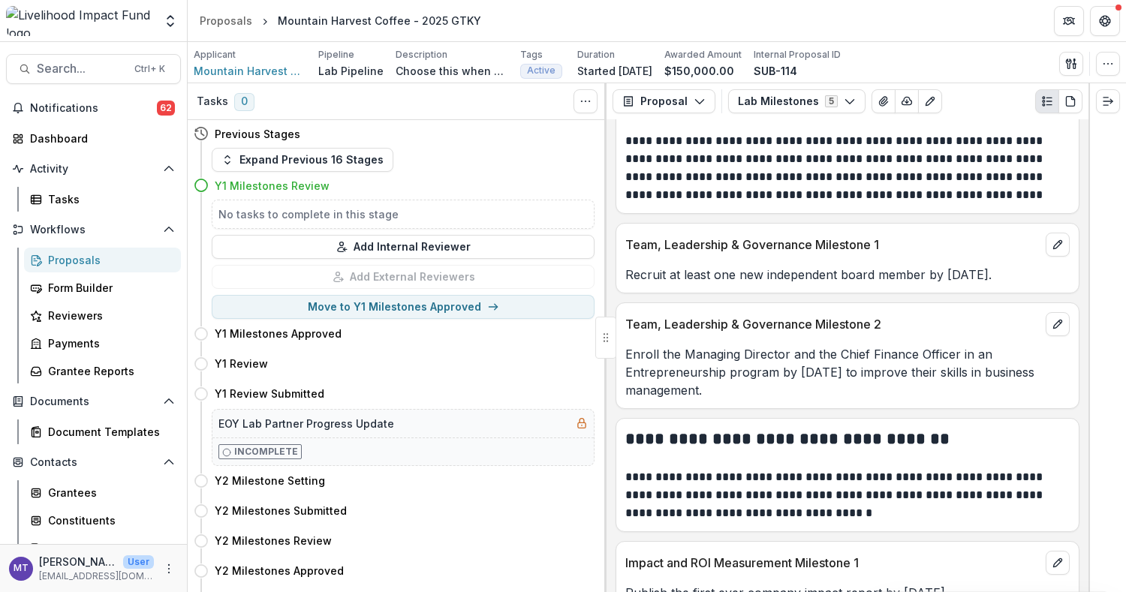
scroll to position [223, 0]
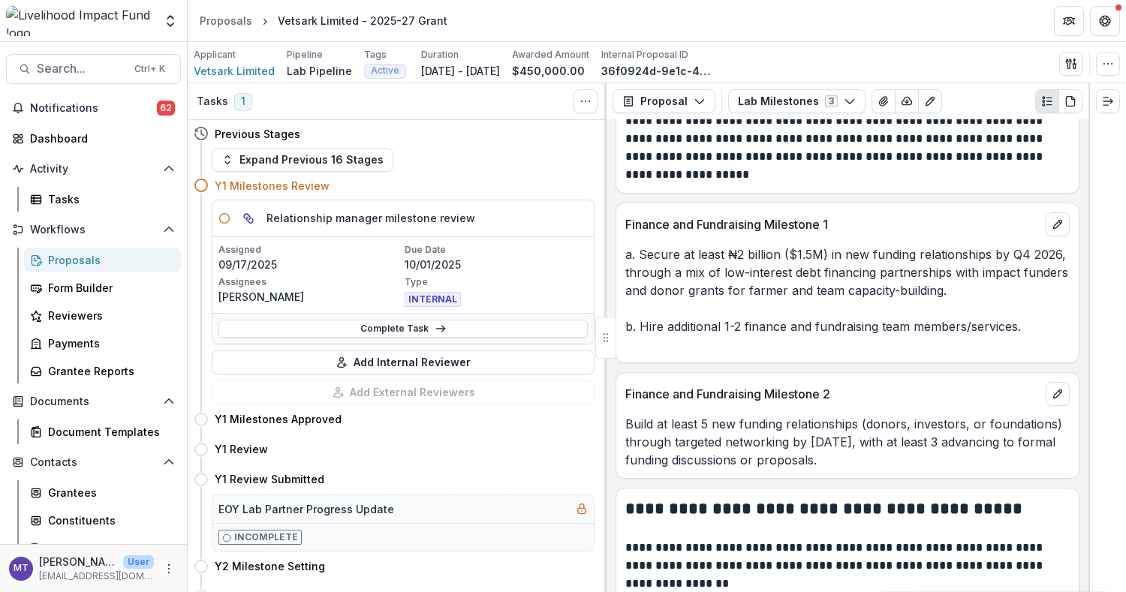
scroll to position [1062, 0]
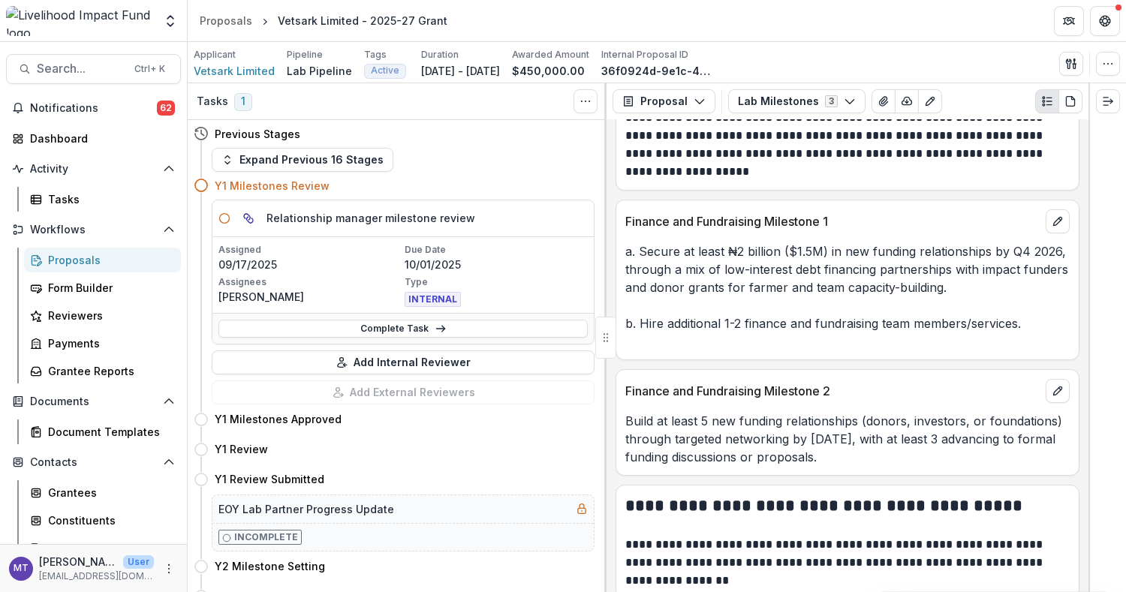
click at [1006, 502] on h2 "**********" at bounding box center [845, 505] width 440 height 23
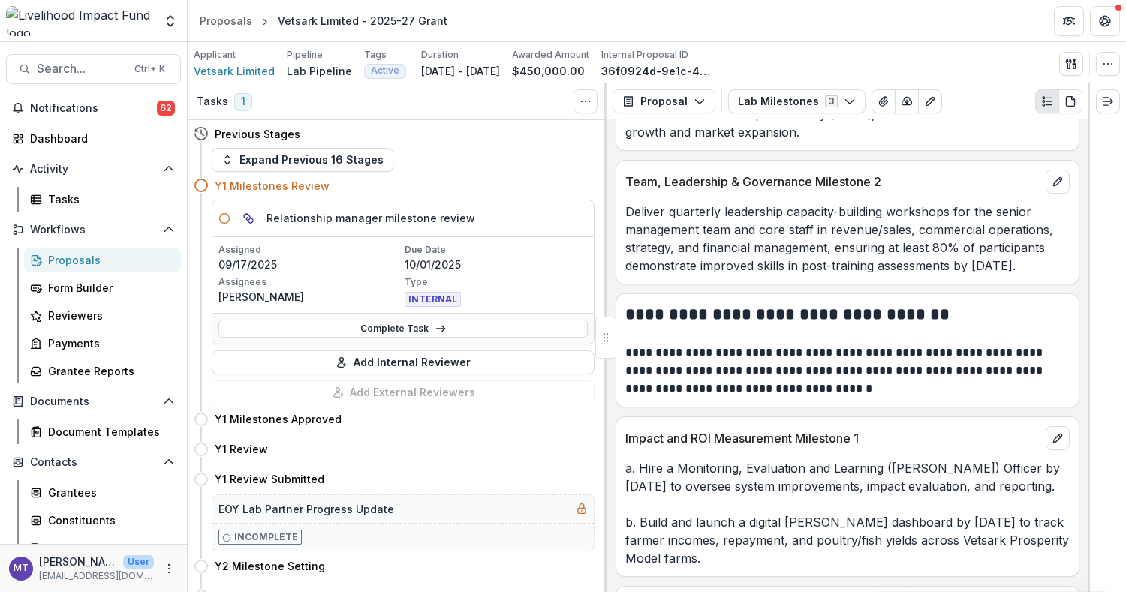
scroll to position [0, 0]
